Goal: Task Accomplishment & Management: Manage account settings

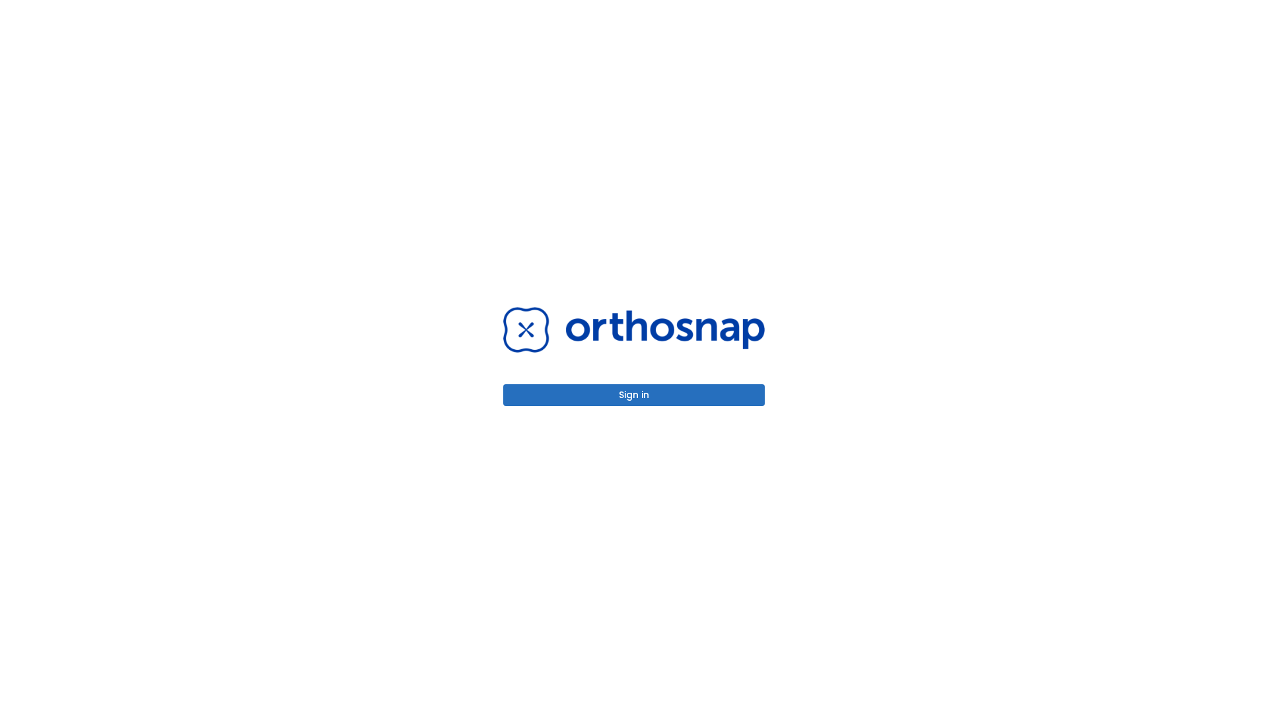
click at [634, 395] on button "Sign in" at bounding box center [633, 395] width 261 height 22
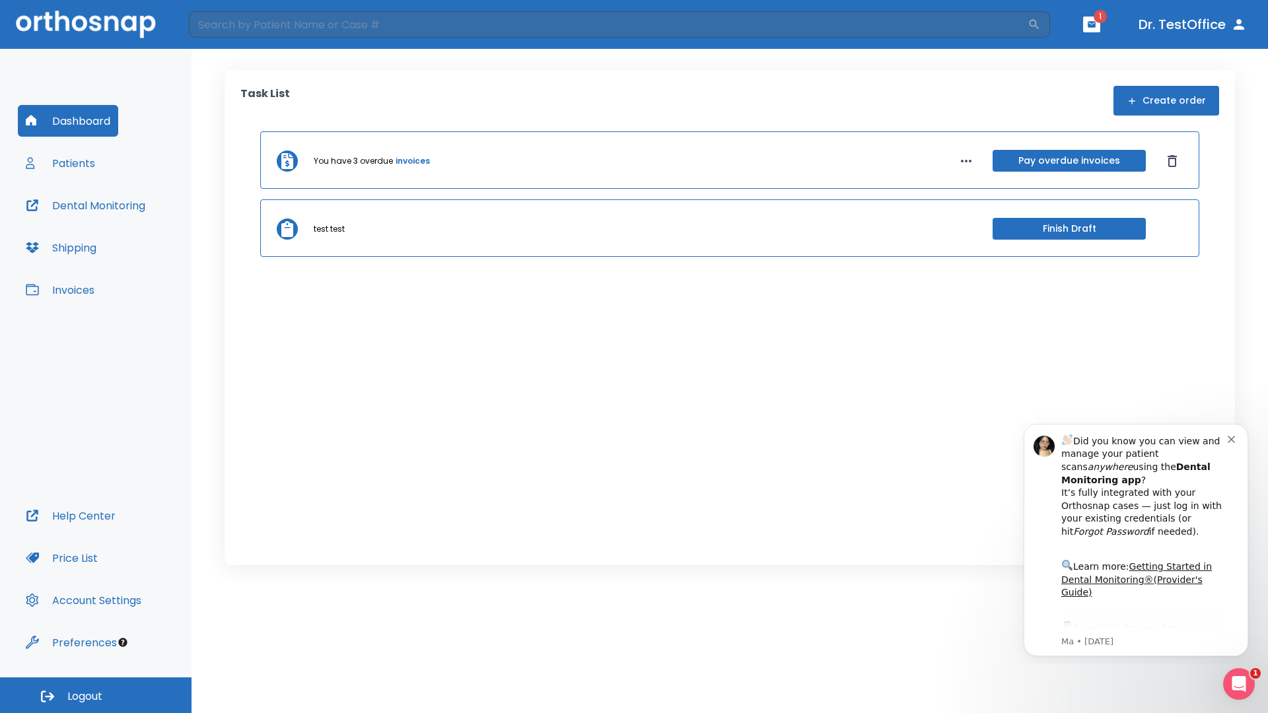
click at [96, 695] on span "Logout" at bounding box center [84, 696] width 35 height 15
